Goal: Information Seeking & Learning: Learn about a topic

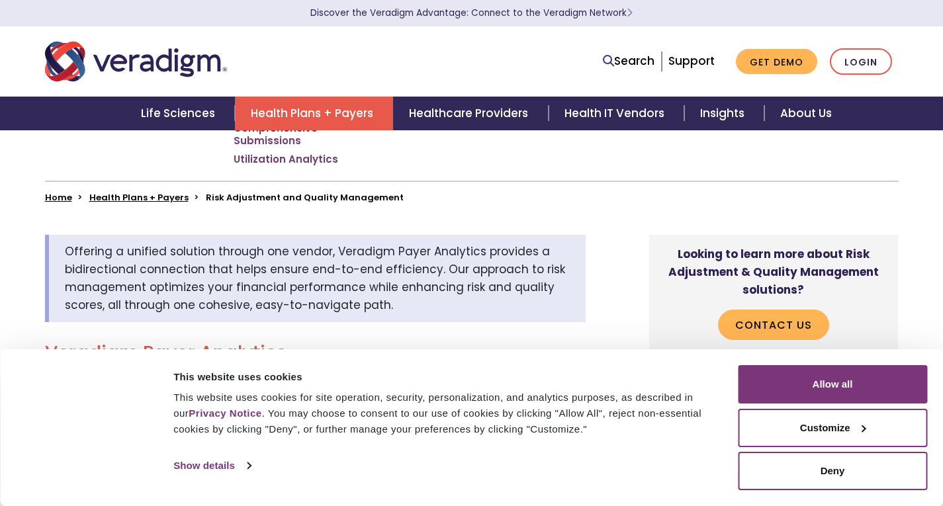
scroll to position [299, 0]
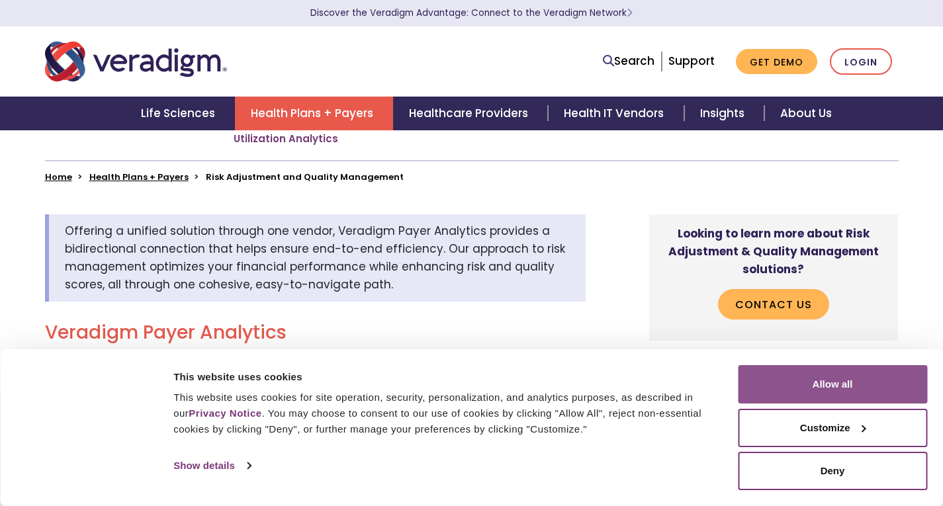
click at [819, 368] on button "Allow all" at bounding box center [832, 384] width 189 height 38
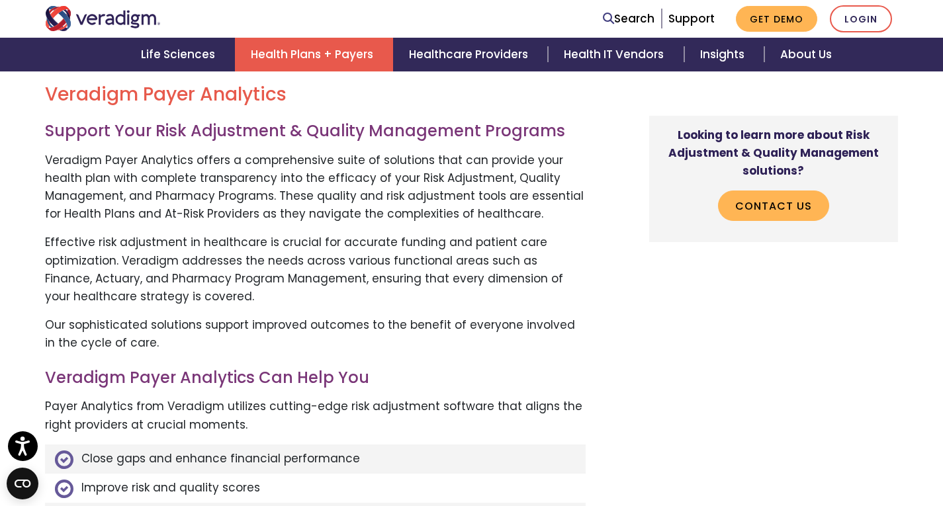
scroll to position [564, 0]
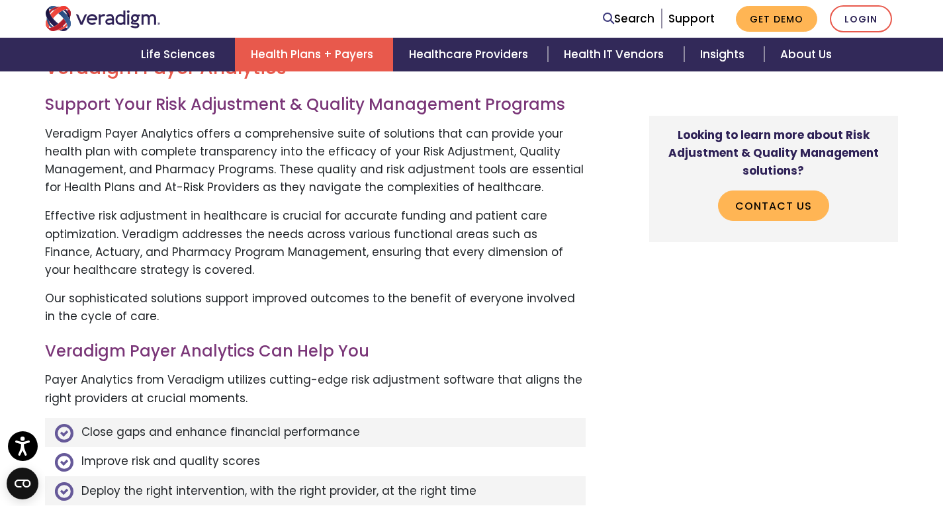
click at [179, 157] on p "Veradigm Payer Analytics offers a comprehensive suite of solutions that can pro…" at bounding box center [315, 161] width 541 height 72
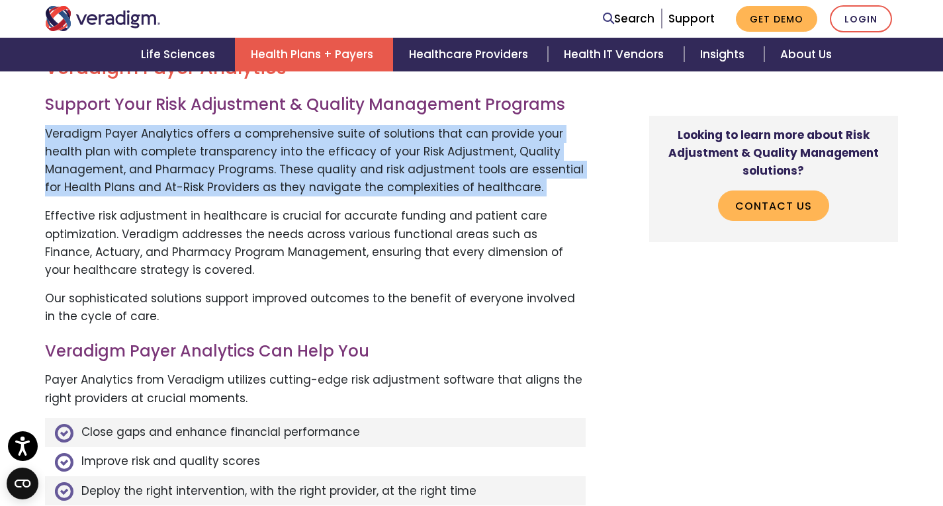
click at [179, 157] on p "Veradigm Payer Analytics offers a comprehensive suite of solutions that can pro…" at bounding box center [315, 161] width 541 height 72
click at [111, 173] on p "Veradigm Payer Analytics offers a comprehensive suite of solutions that can pro…" at bounding box center [315, 161] width 541 height 72
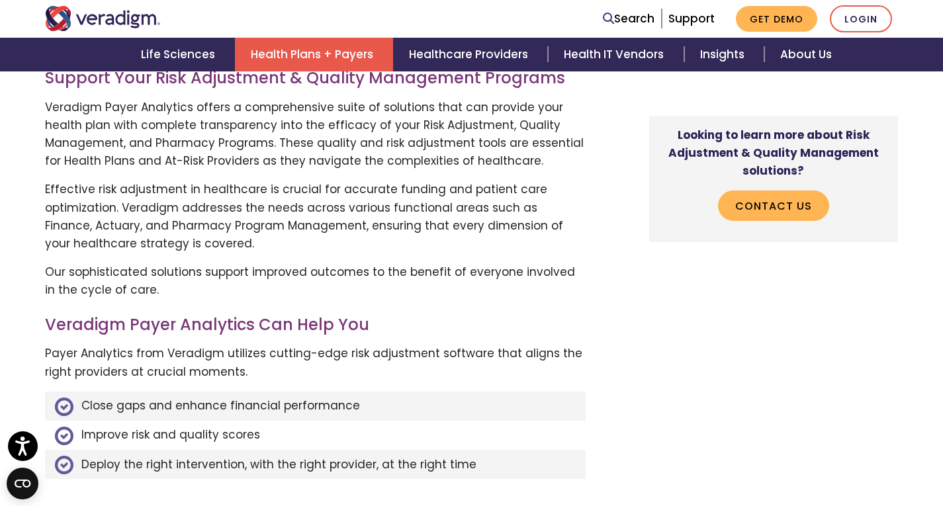
scroll to position [617, 0]
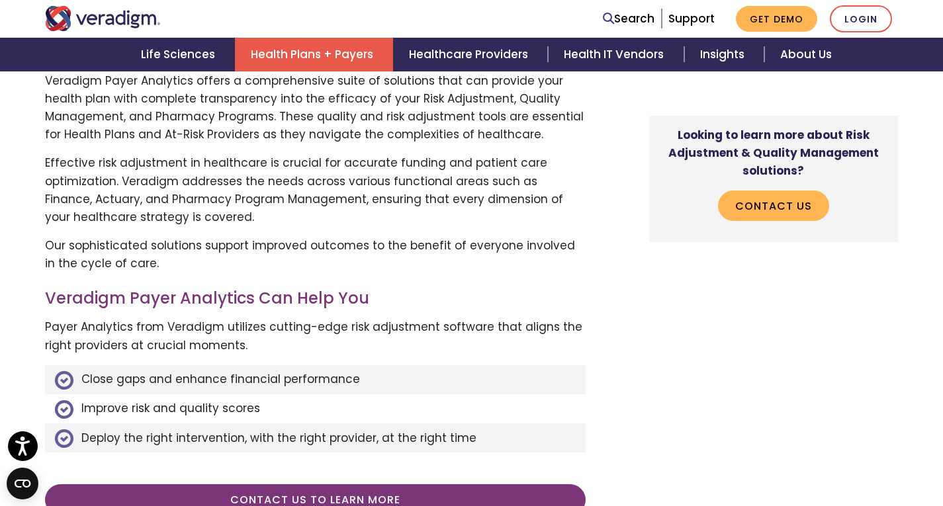
click at [111, 174] on p "Effective risk adjustment in healthcare is crucial for accurate funding and pat…" at bounding box center [315, 190] width 541 height 72
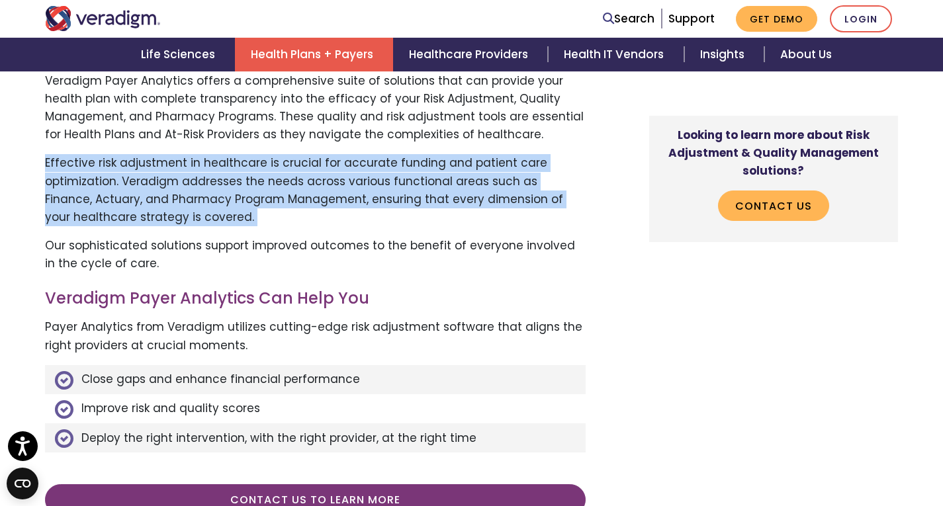
click at [111, 174] on p "Effective risk adjustment in healthcare is crucial for accurate funding and pat…" at bounding box center [315, 190] width 541 height 72
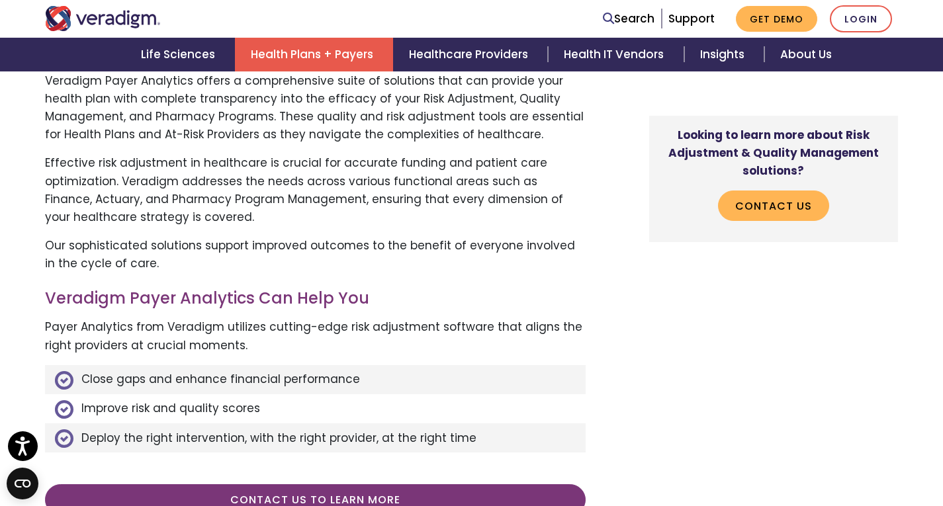
click at [93, 265] on p "Our sophisticated solutions support improved outcomes to the benefit of everyon…" at bounding box center [315, 255] width 541 height 36
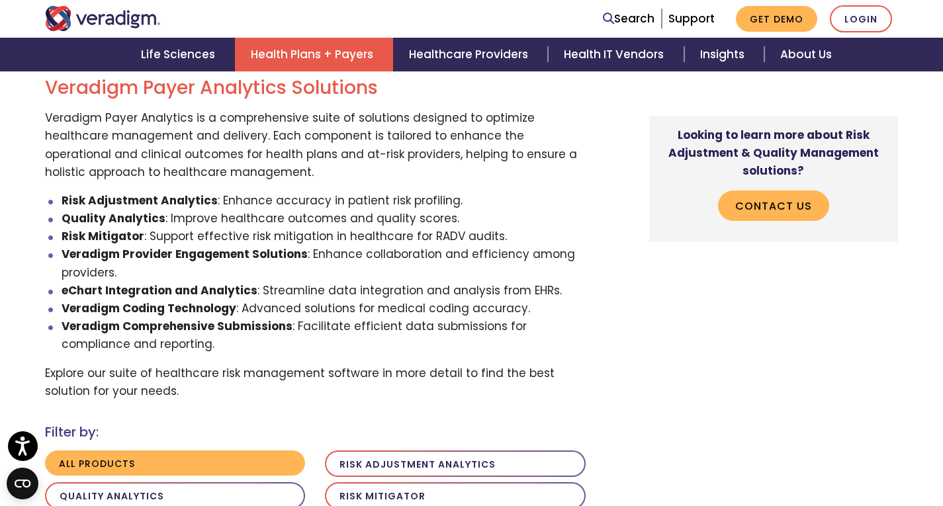
scroll to position [1147, 0]
